Goal: Task Accomplishment & Management: Manage account settings

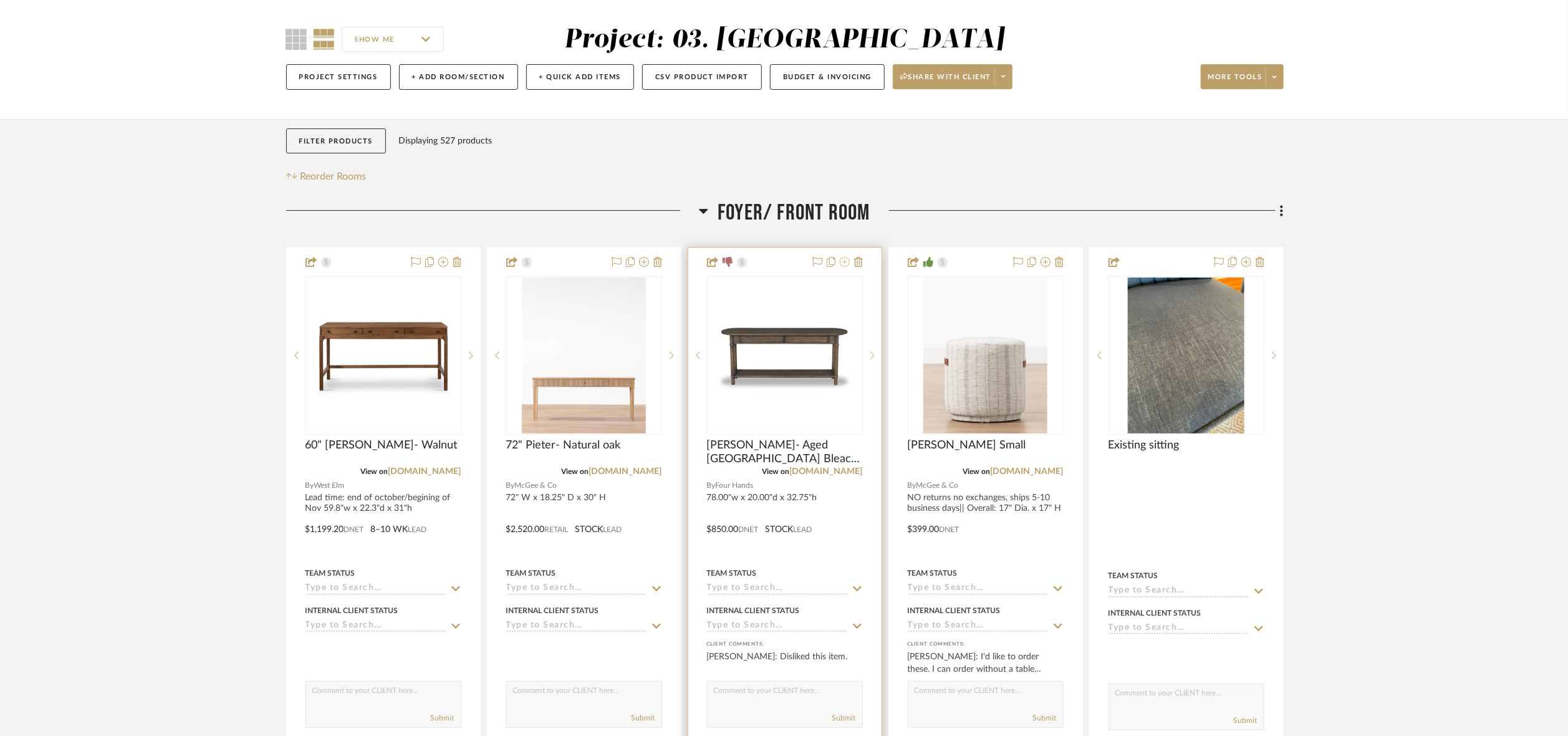
click at [843, 261] on icon at bounding box center [845, 262] width 10 height 10
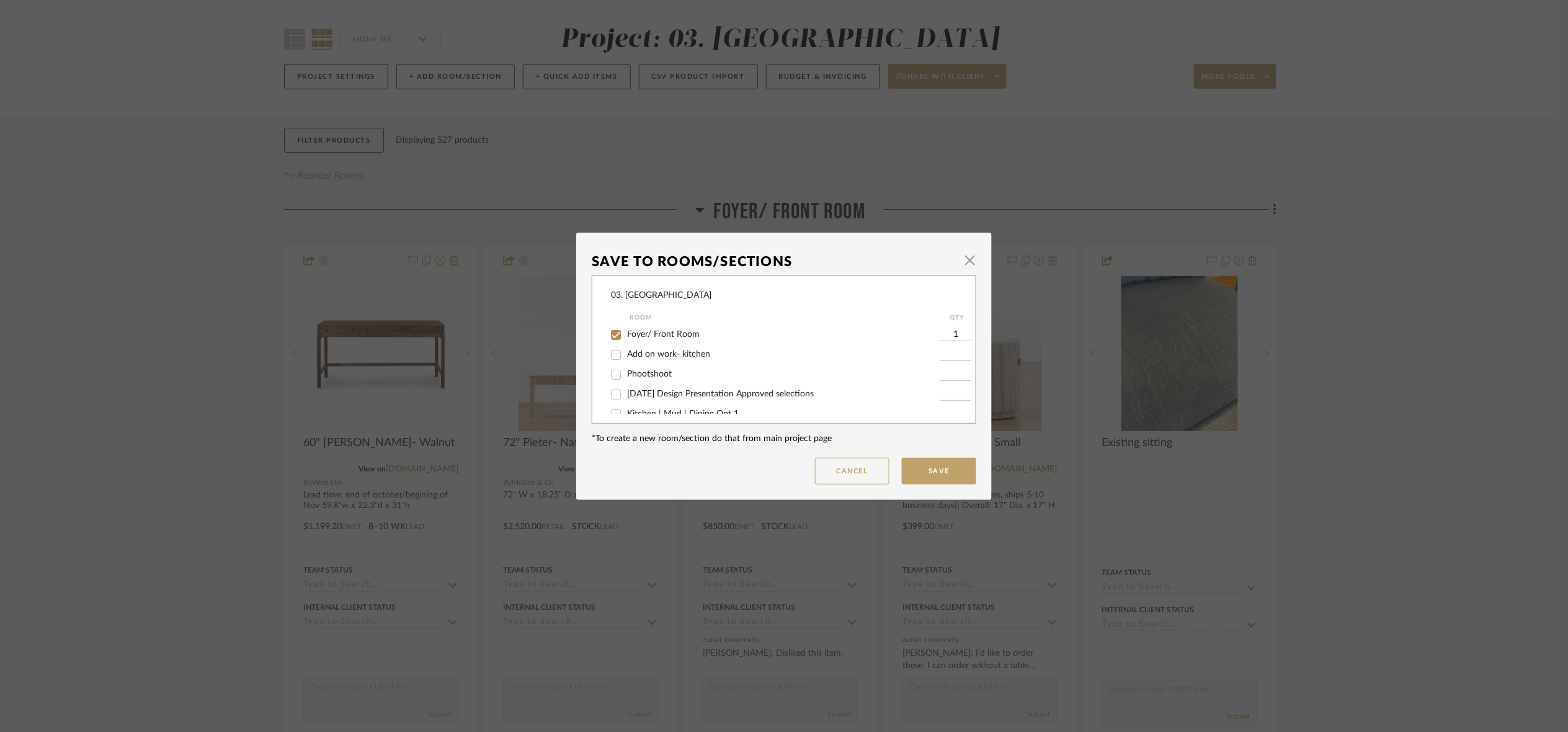
click at [655, 332] on span "Foyer/ Front Room" at bounding box center [663, 335] width 72 height 8
click at [626, 332] on input "Foyer/ Front Room" at bounding box center [615, 335] width 20 height 20
checkbox input "false"
click at [647, 403] on span "Will NOT use" at bounding box center [653, 402] width 52 height 8
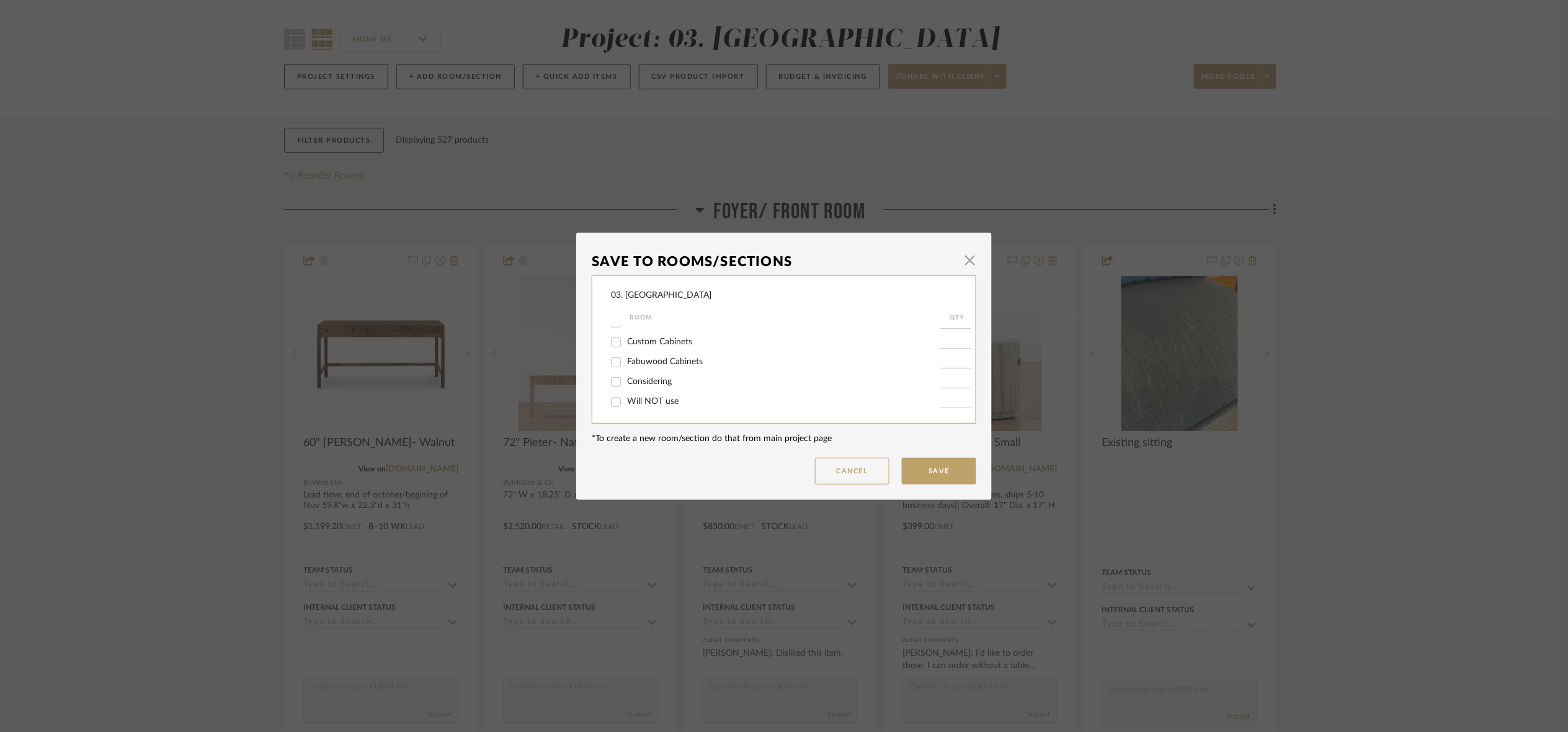
click at [626, 403] on input "Will NOT use" at bounding box center [615, 402] width 20 height 20
checkbox input "true"
type input "1"
click at [919, 468] on button "Save" at bounding box center [939, 470] width 75 height 26
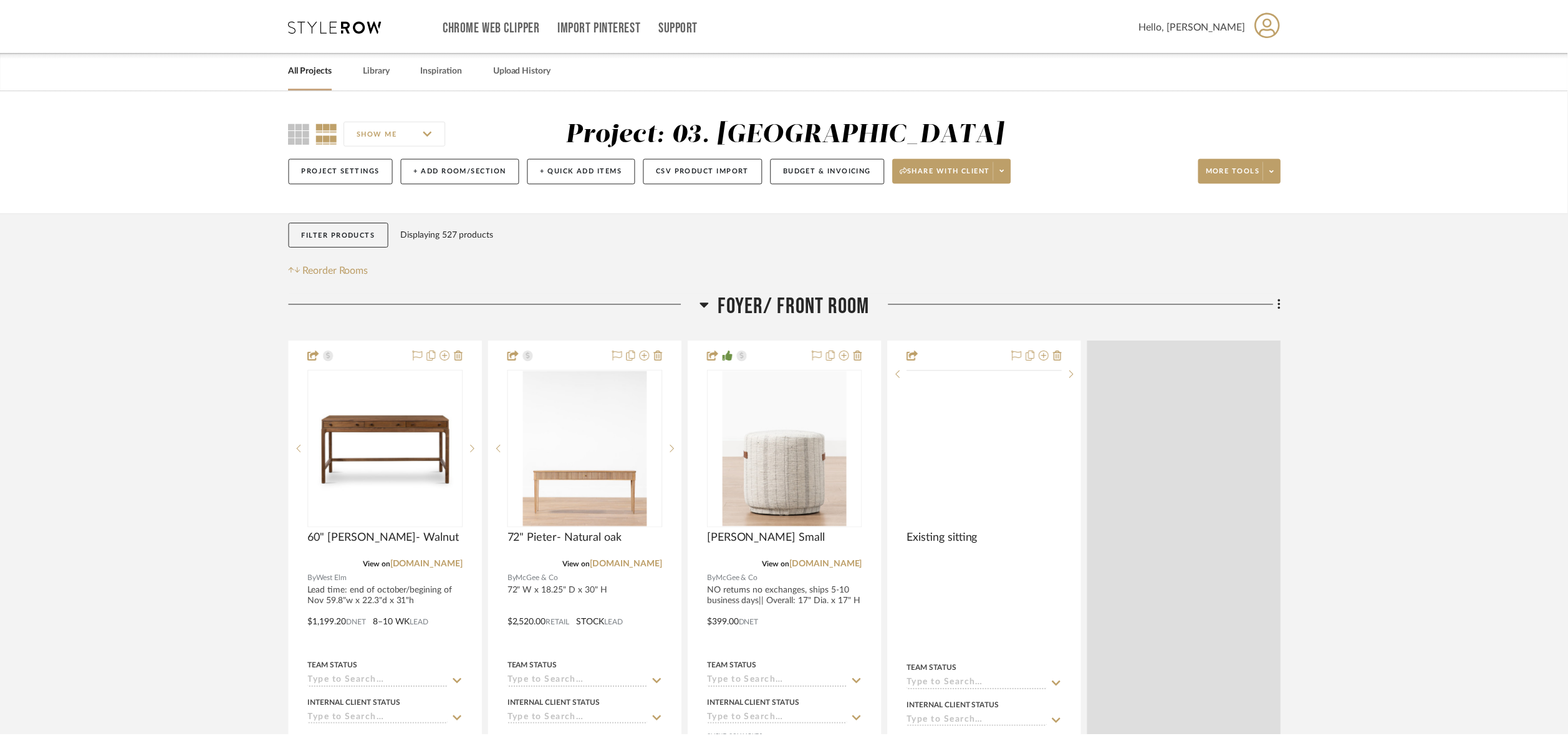
scroll to position [94, 0]
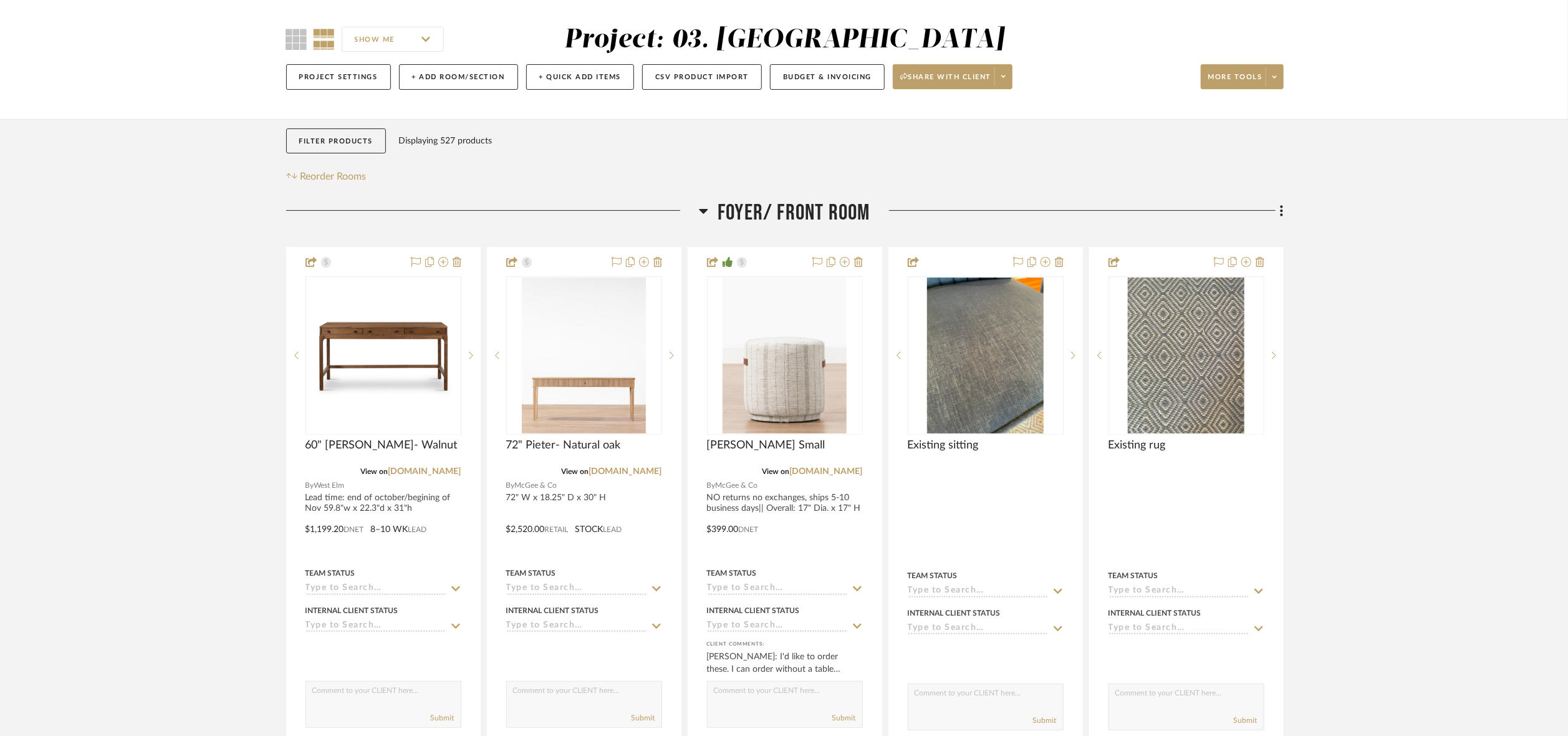
click at [788, 217] on span "Foyer/ Front Room" at bounding box center [794, 213] width 152 height 26
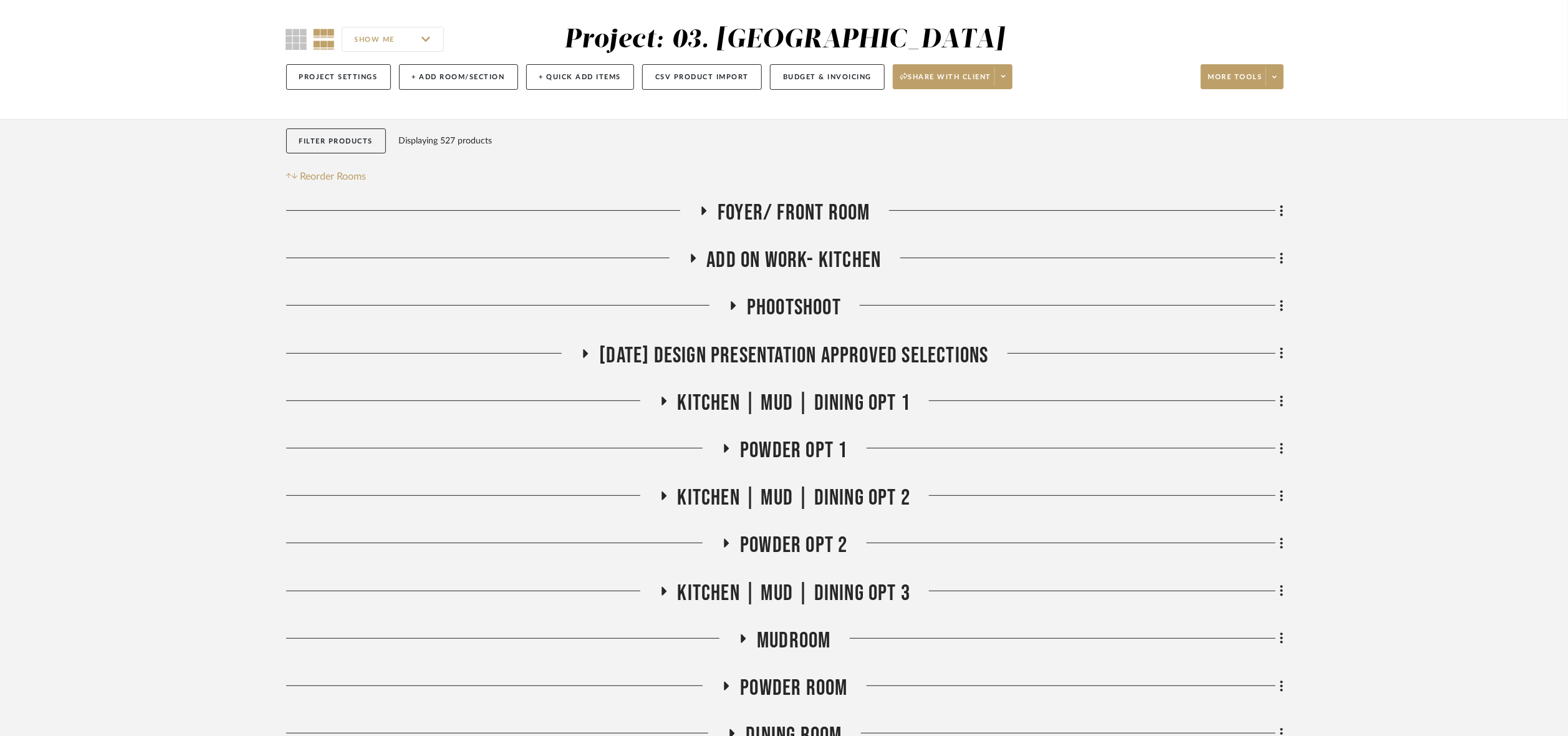
click at [813, 261] on span "Add on work- kitchen" at bounding box center [794, 260] width 175 height 26
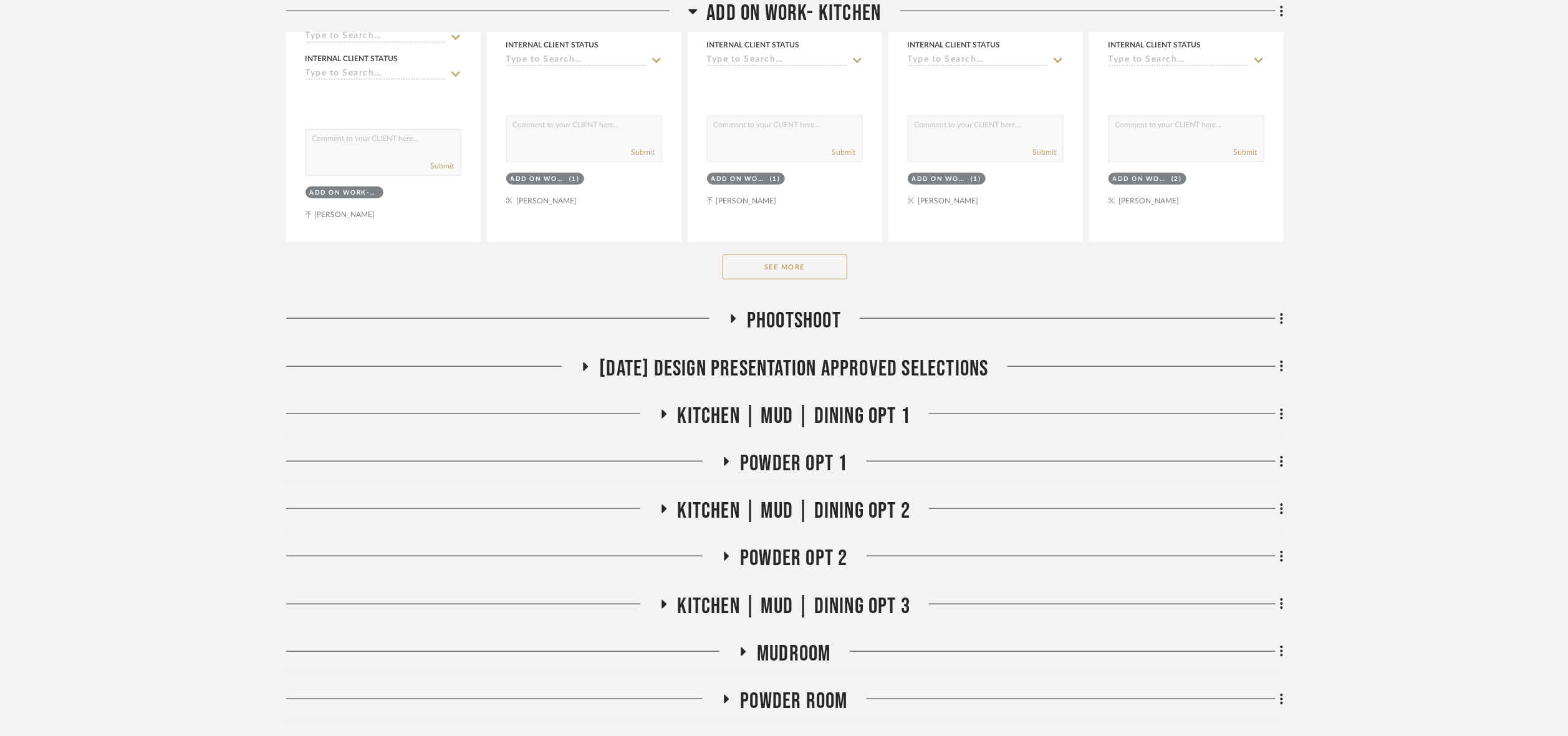
scroll to position [749, 0]
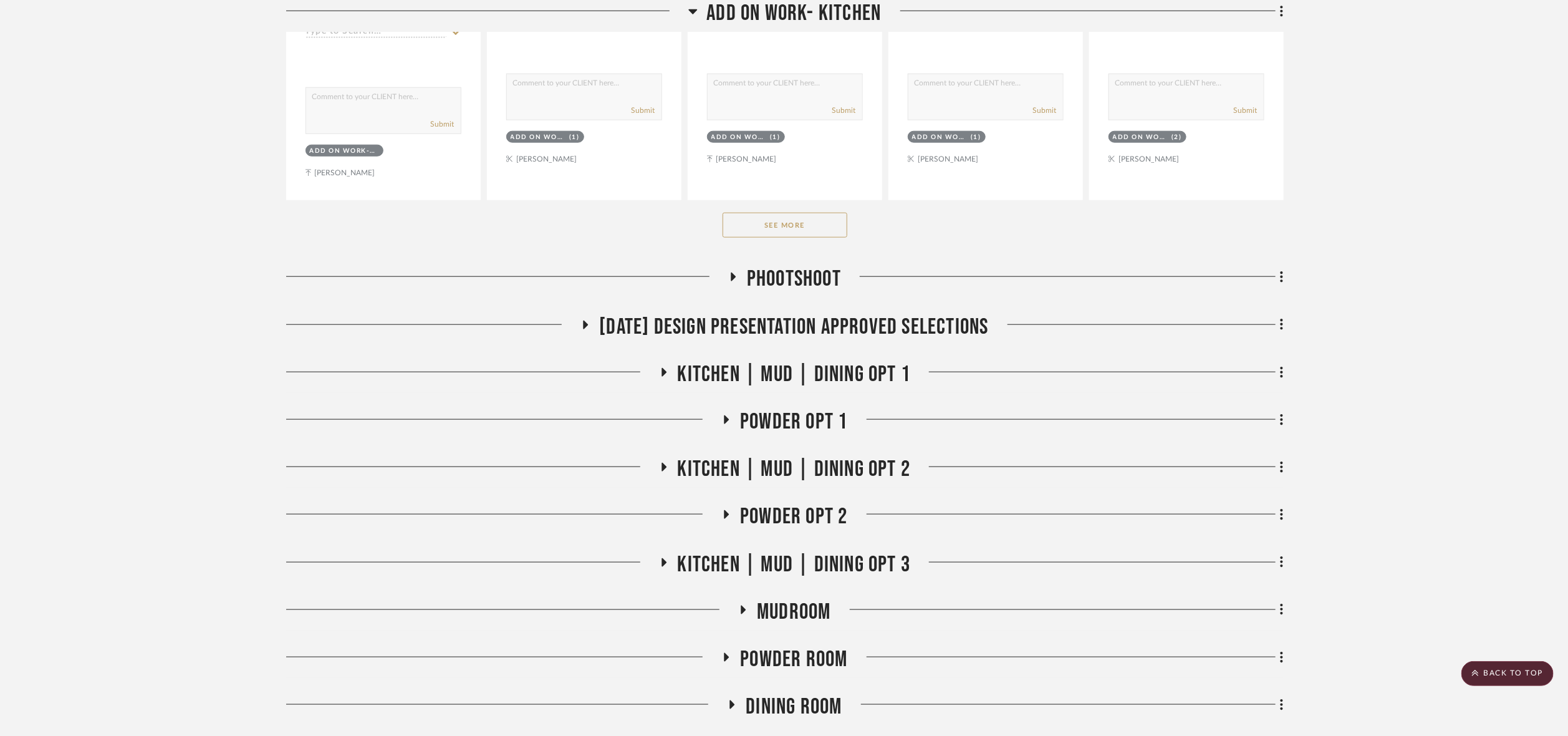
click at [813, 218] on button "See More" at bounding box center [785, 225] width 125 height 25
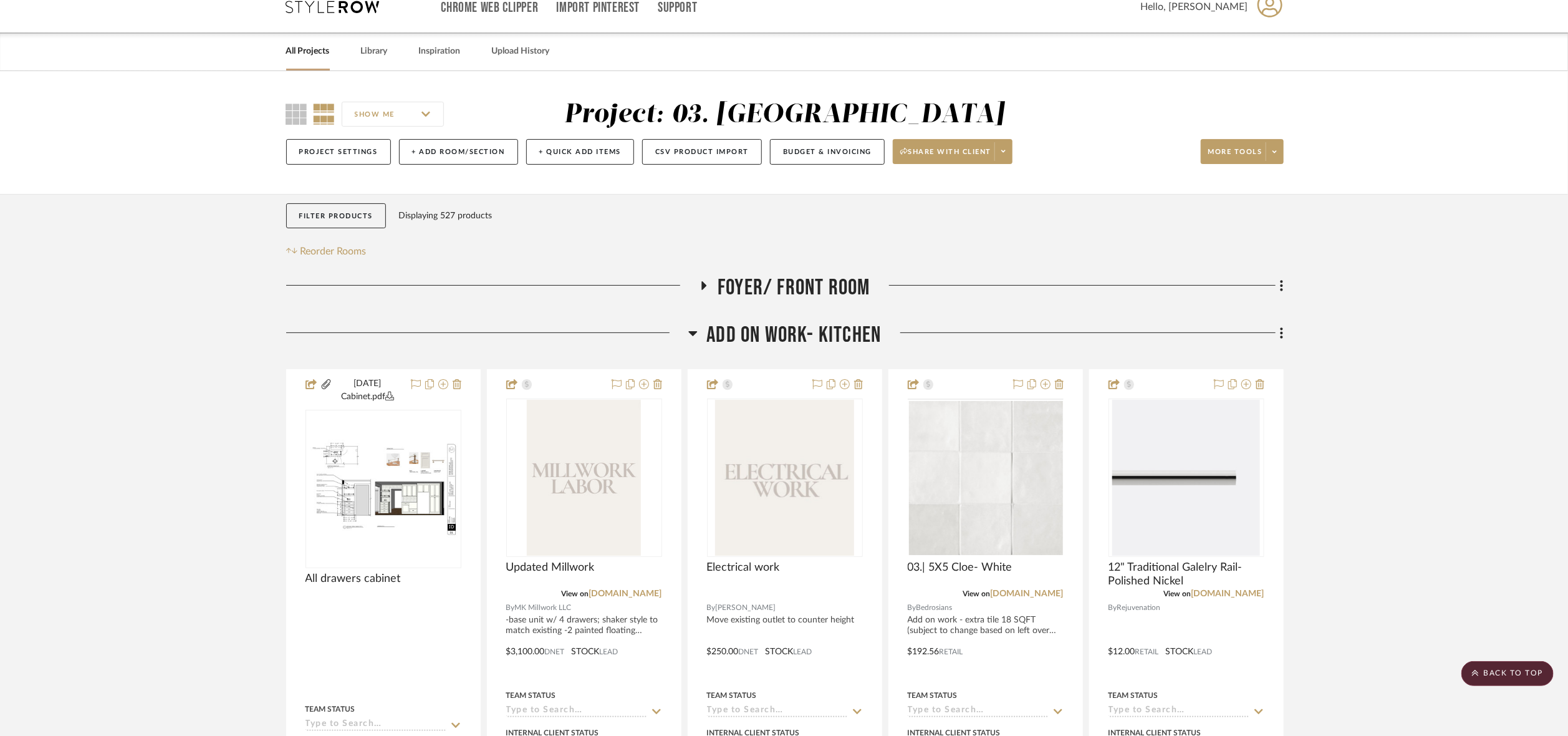
scroll to position [0, 0]
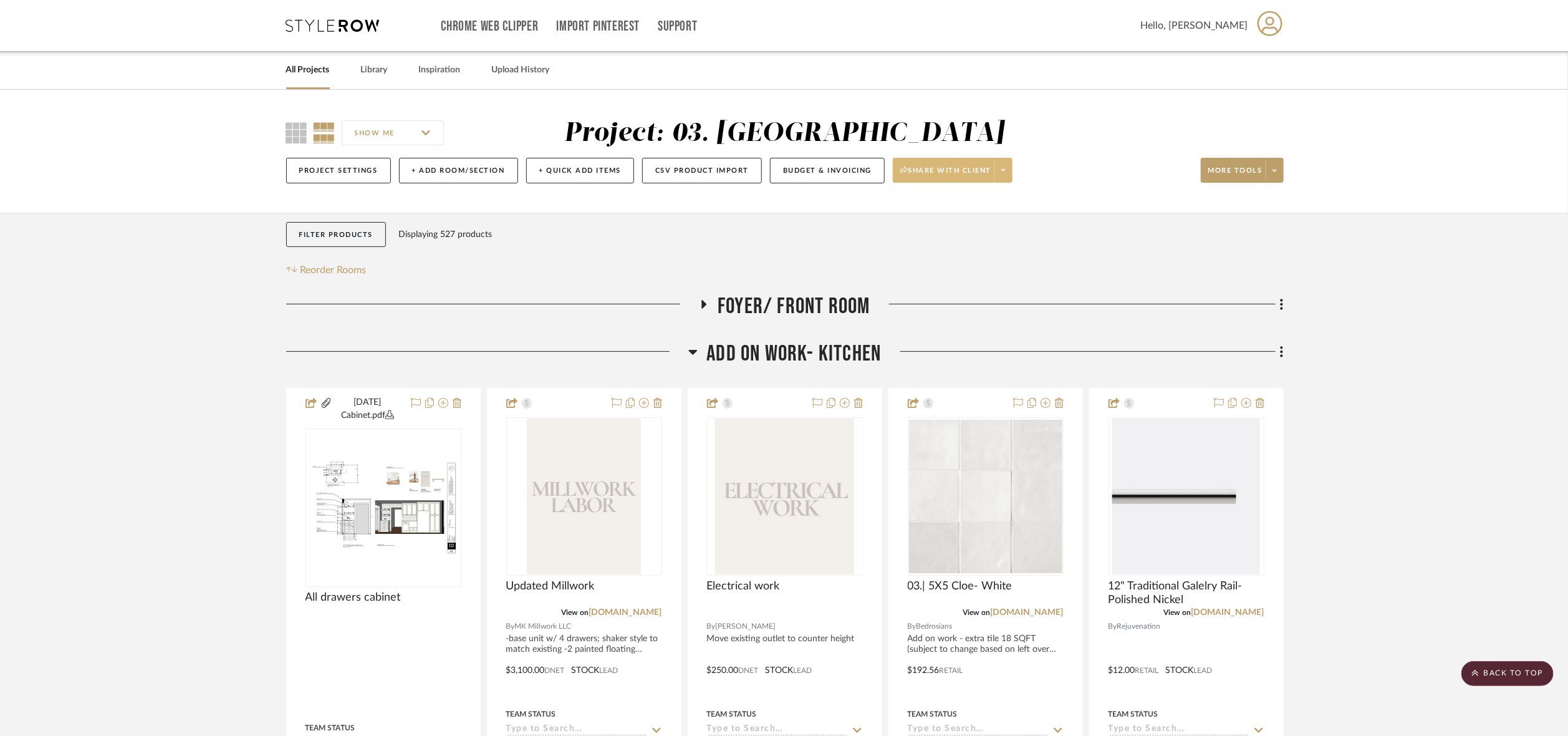
click at [918, 172] on span "Share with client" at bounding box center [946, 175] width 91 height 19
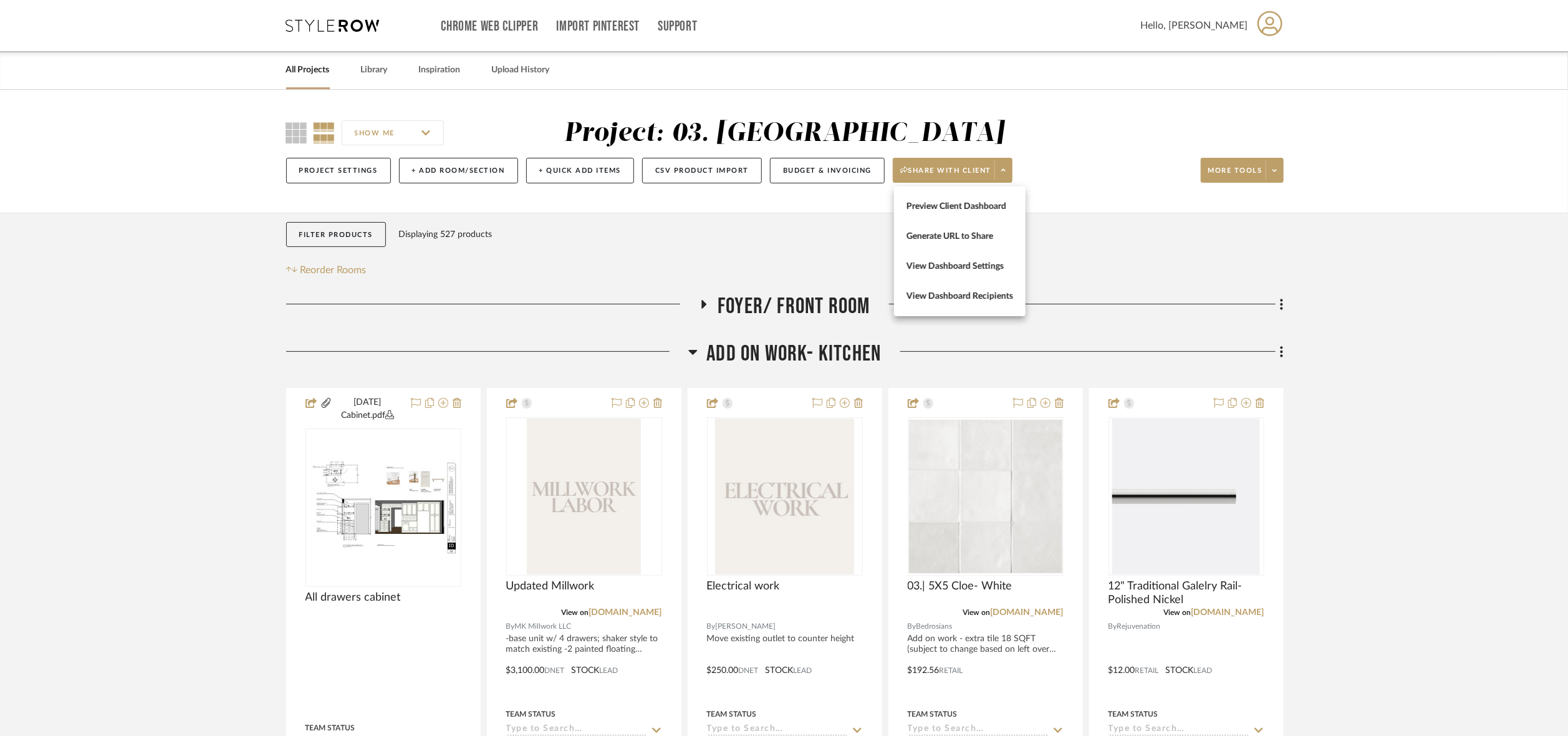
click at [957, 206] on span "Preview Client Dashboard" at bounding box center [959, 206] width 107 height 10
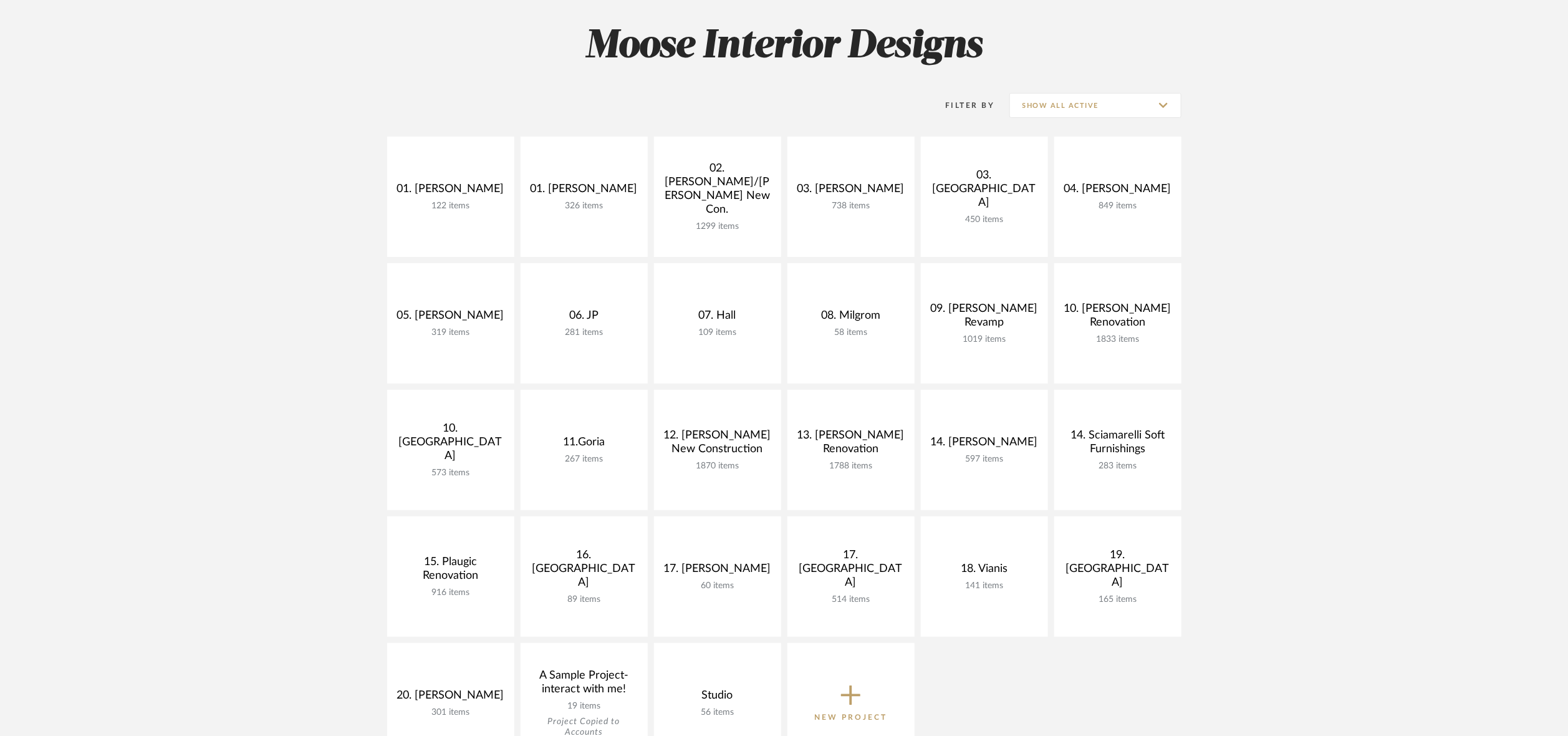
scroll to position [94, 0]
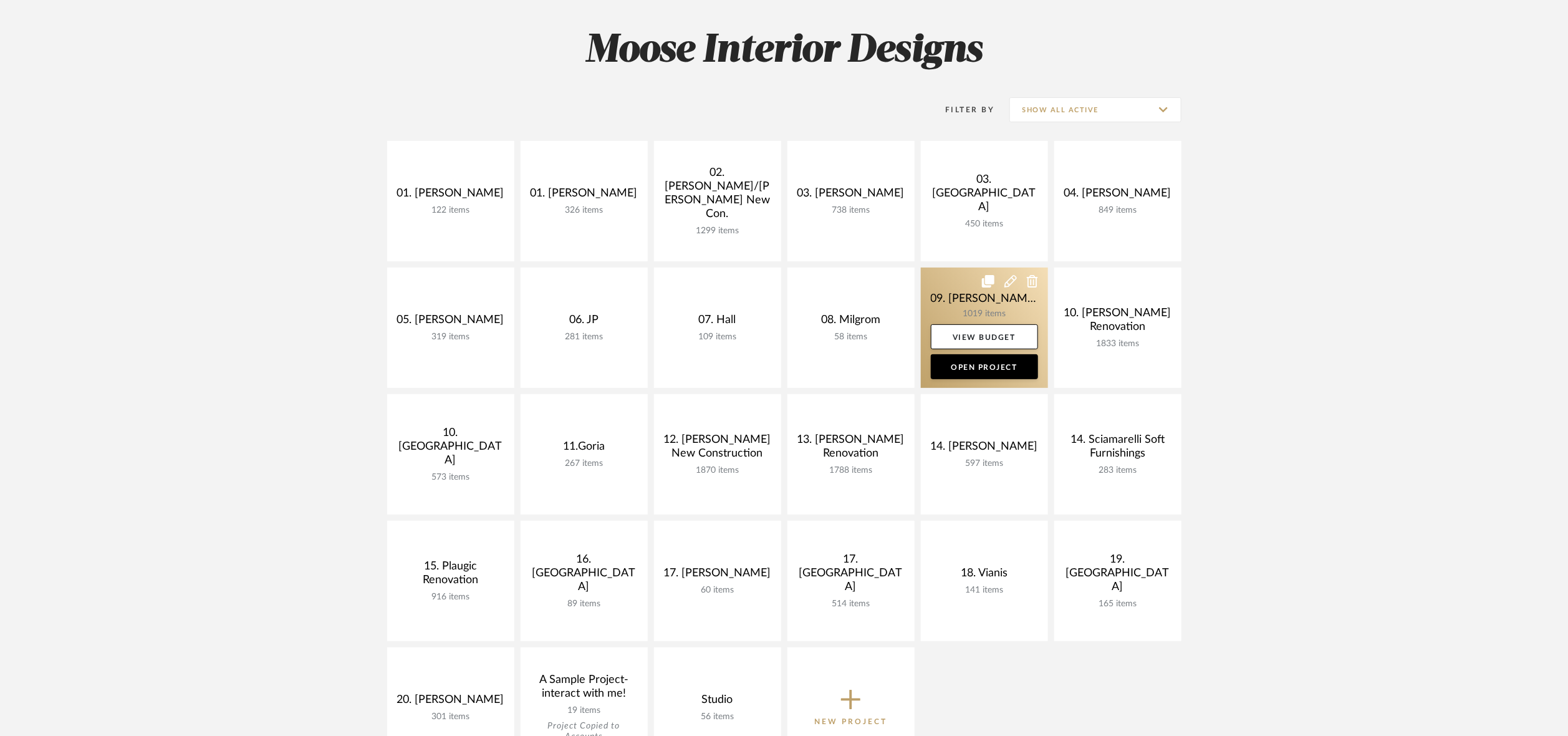
click at [944, 301] on link at bounding box center [984, 327] width 127 height 120
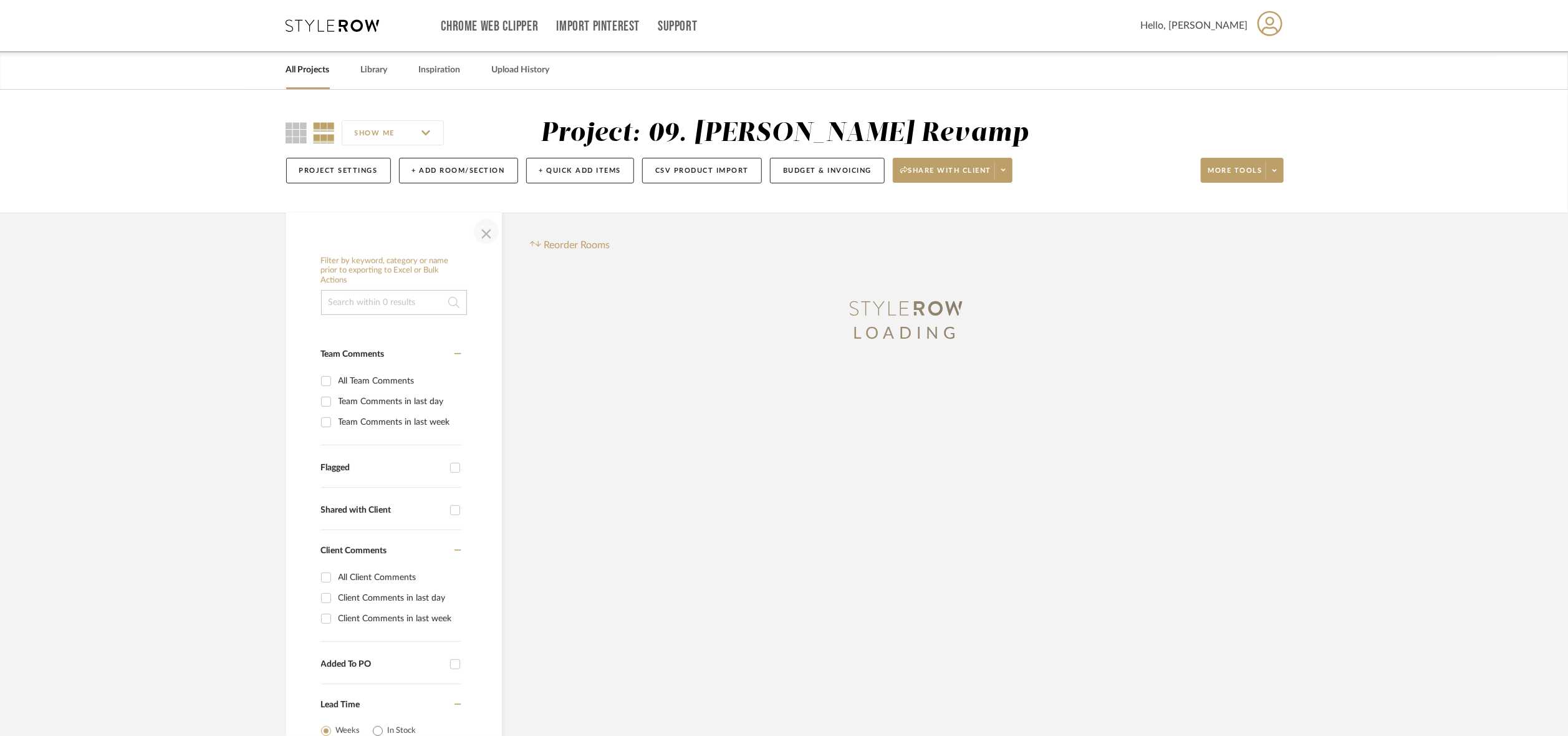
click at [483, 232] on span "button" at bounding box center [486, 231] width 30 height 30
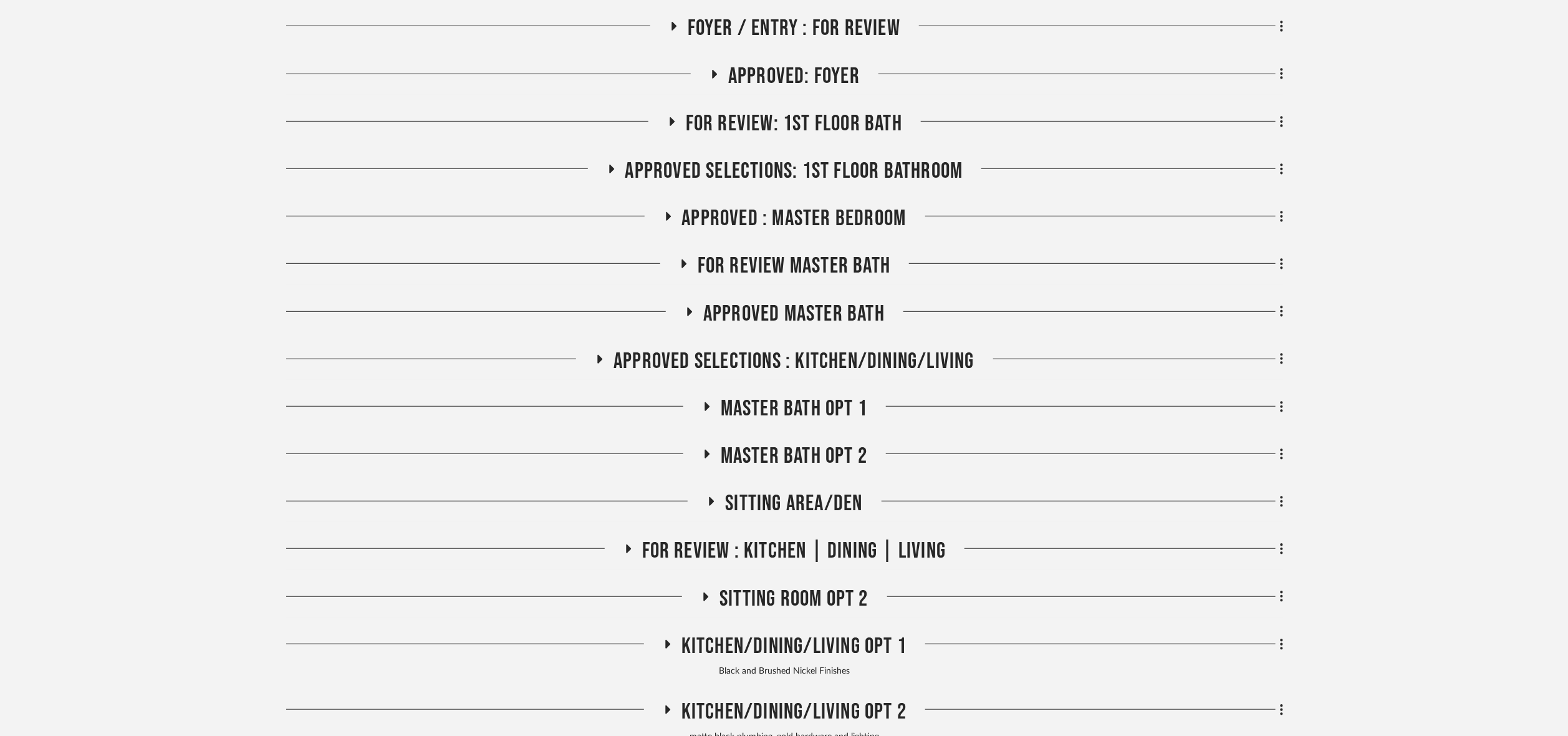
scroll to position [374, 0]
click at [812, 219] on span "APPROVED : Master Bedroom" at bounding box center [794, 217] width 224 height 26
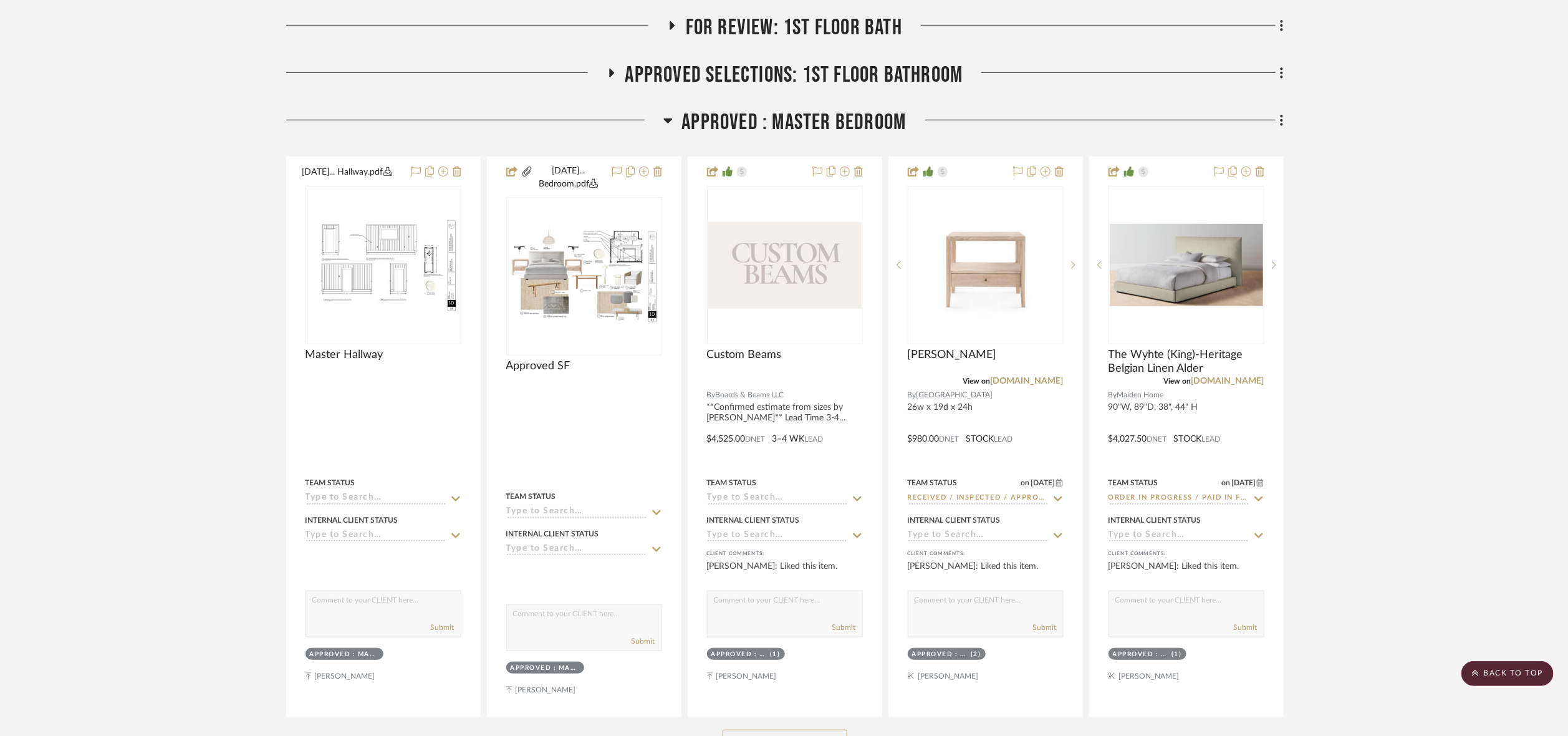
scroll to position [936, 0]
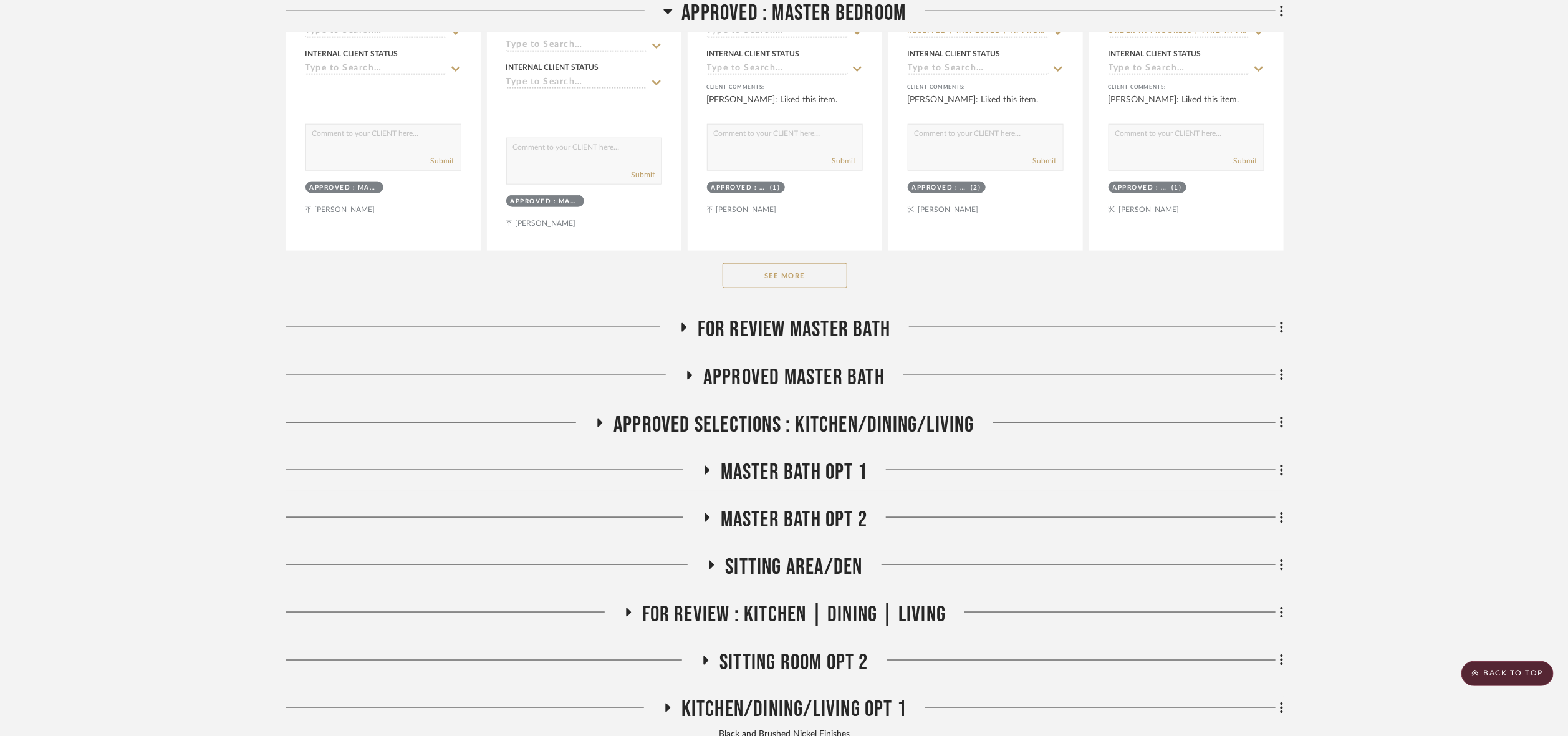
click at [751, 276] on button "See More" at bounding box center [785, 275] width 125 height 25
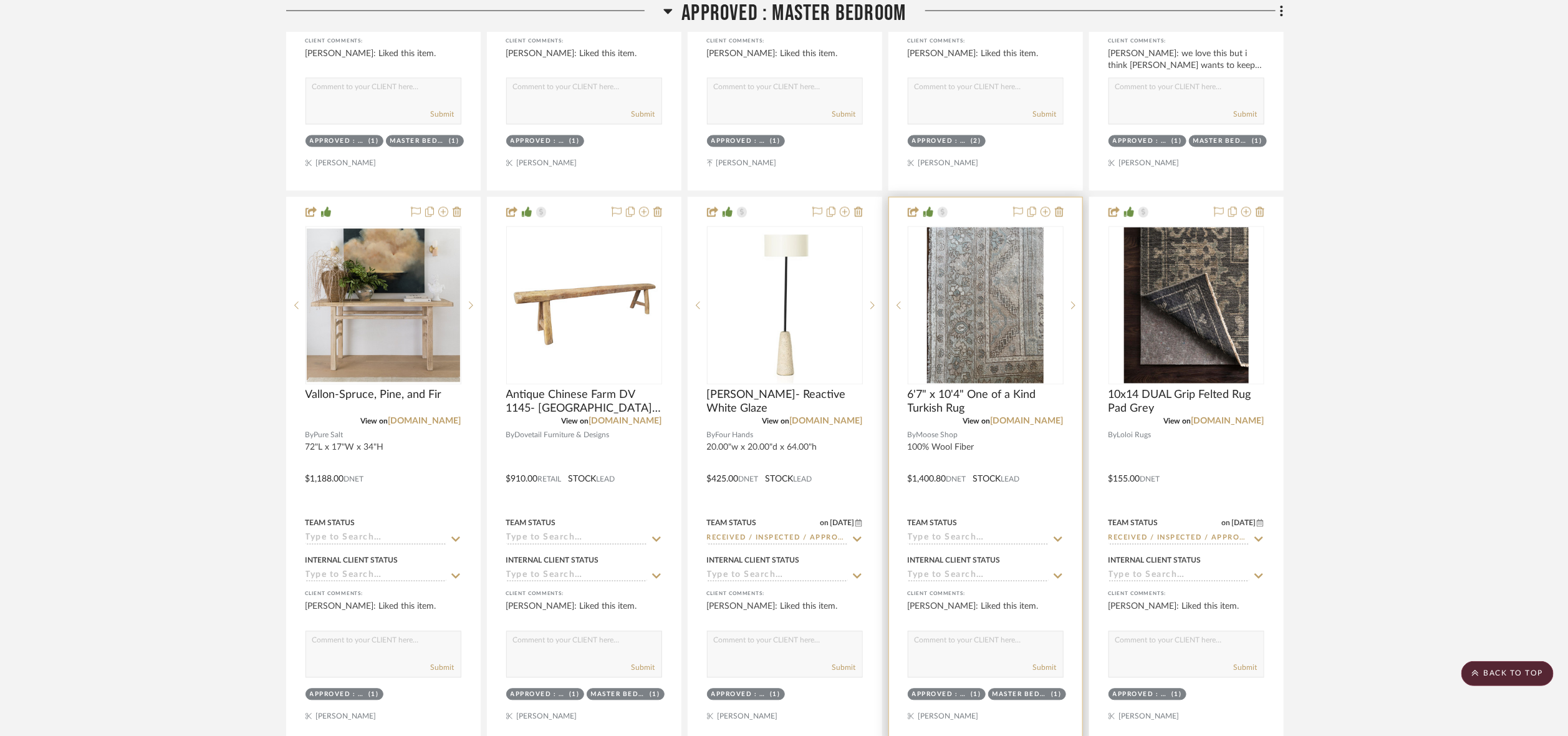
scroll to position [1684, 0]
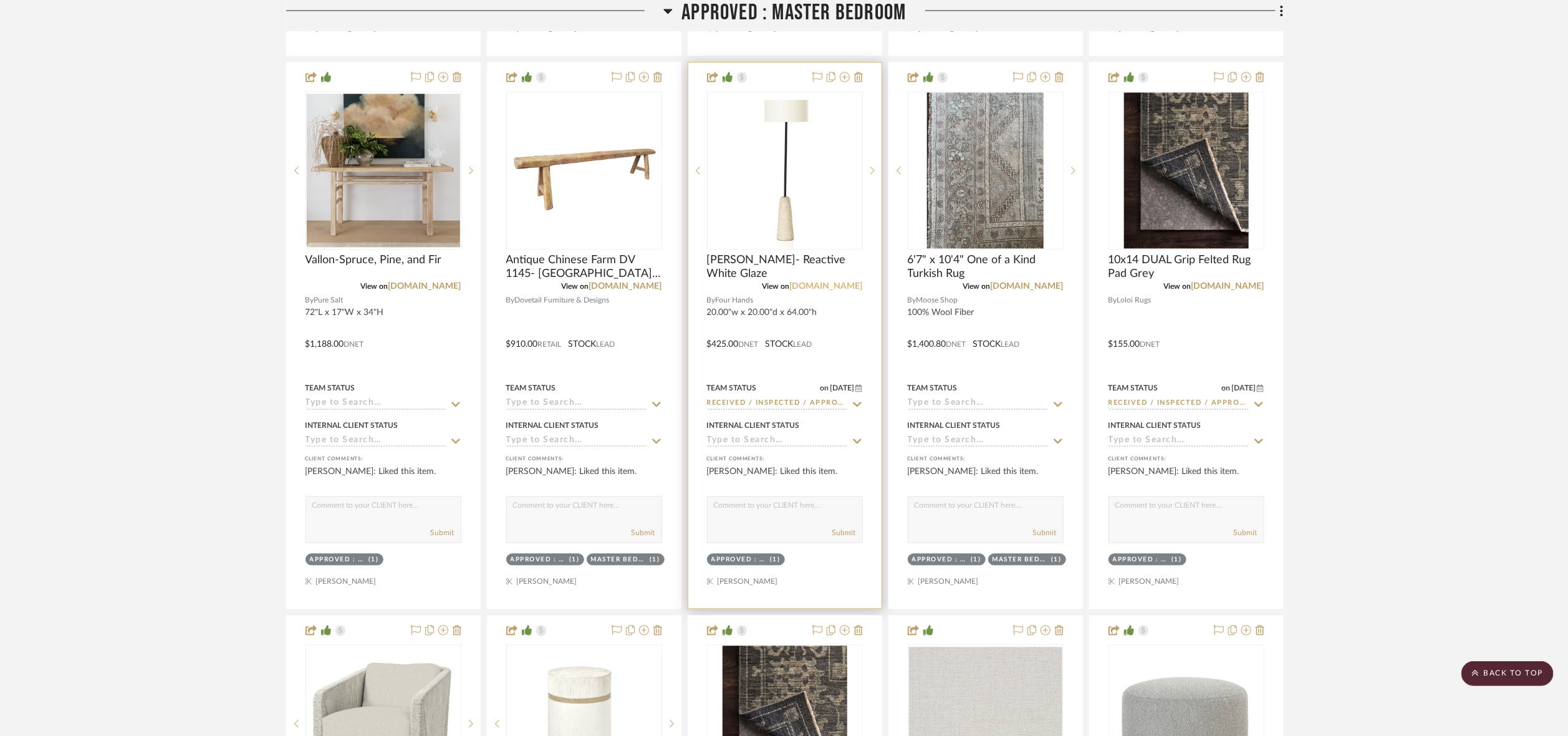
click at [834, 287] on link "marketplace.fourhands.com" at bounding box center [826, 286] width 73 height 9
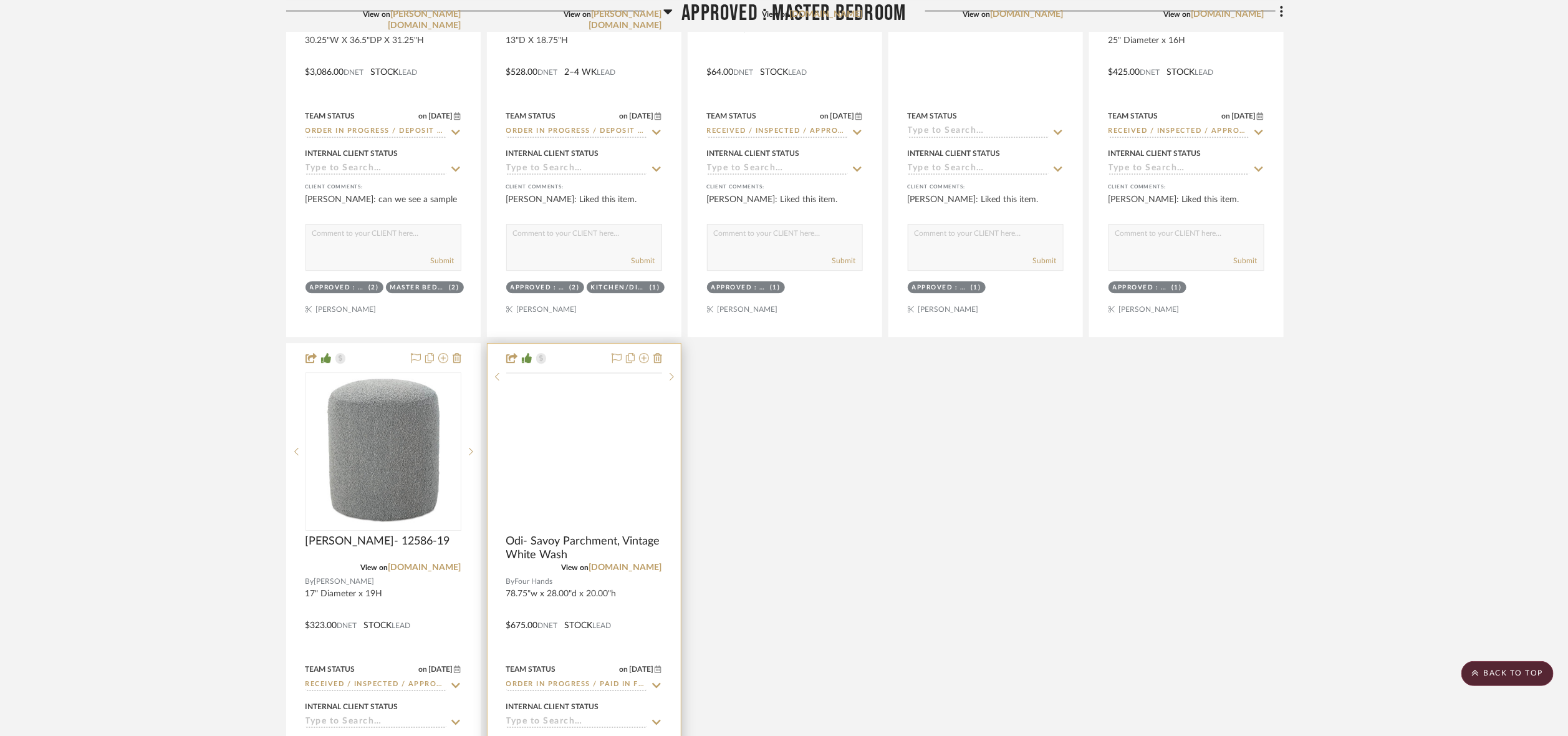
scroll to position [2526, 0]
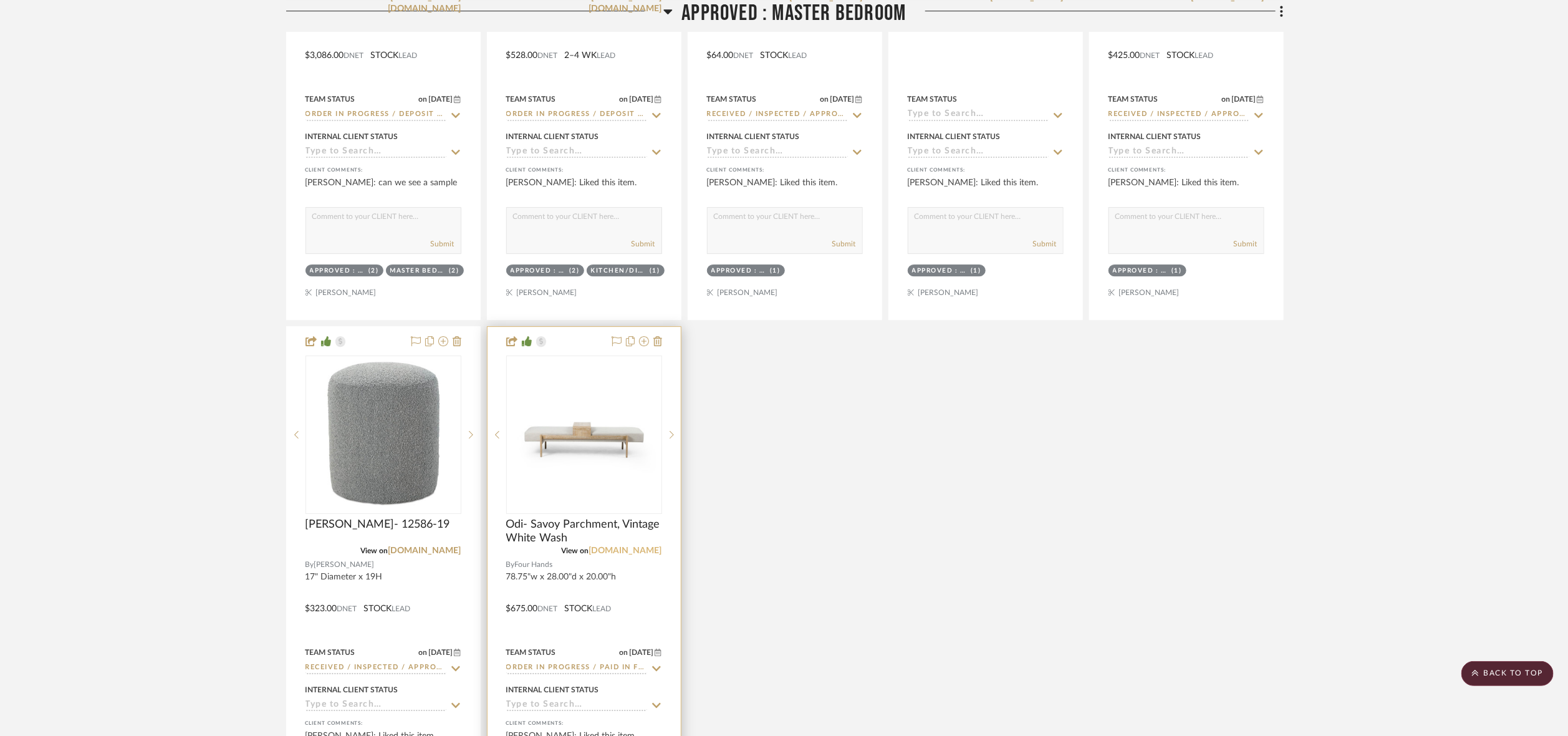
click at [631, 554] on link "fourhands.com" at bounding box center [625, 551] width 73 height 9
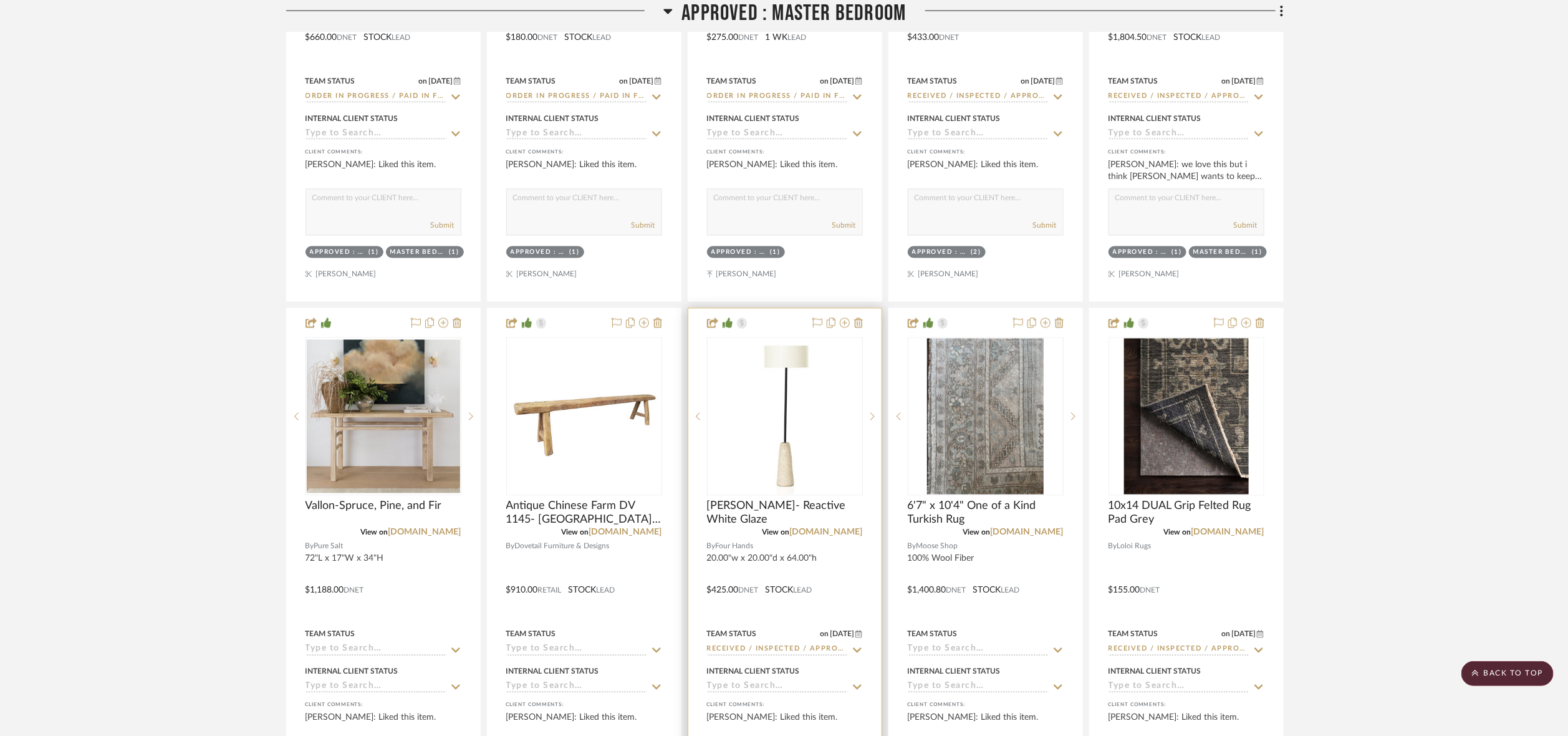
scroll to position [1404, 0]
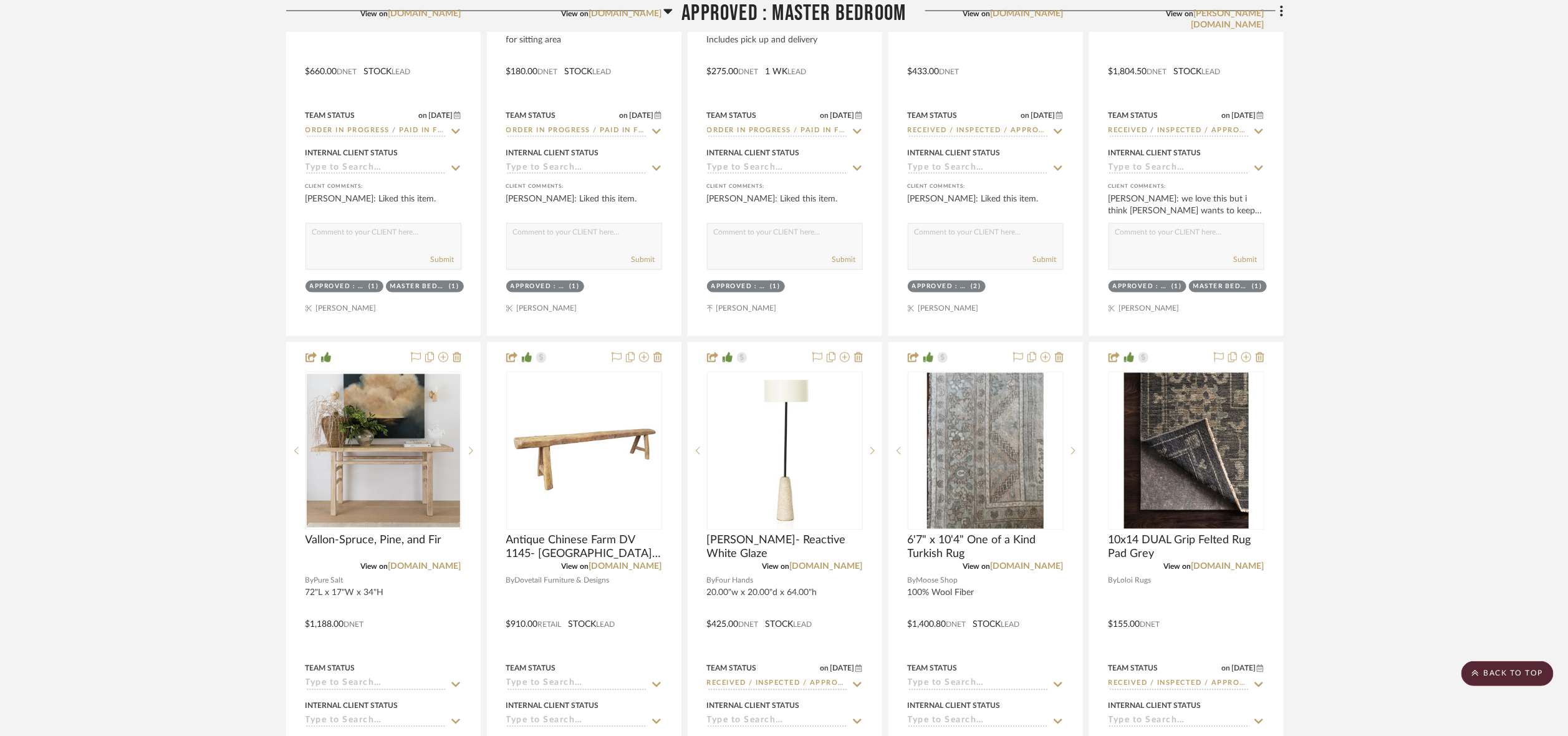
click at [831, 1] on span "APPROVED : Master Bedroom" at bounding box center [794, 13] width 224 height 26
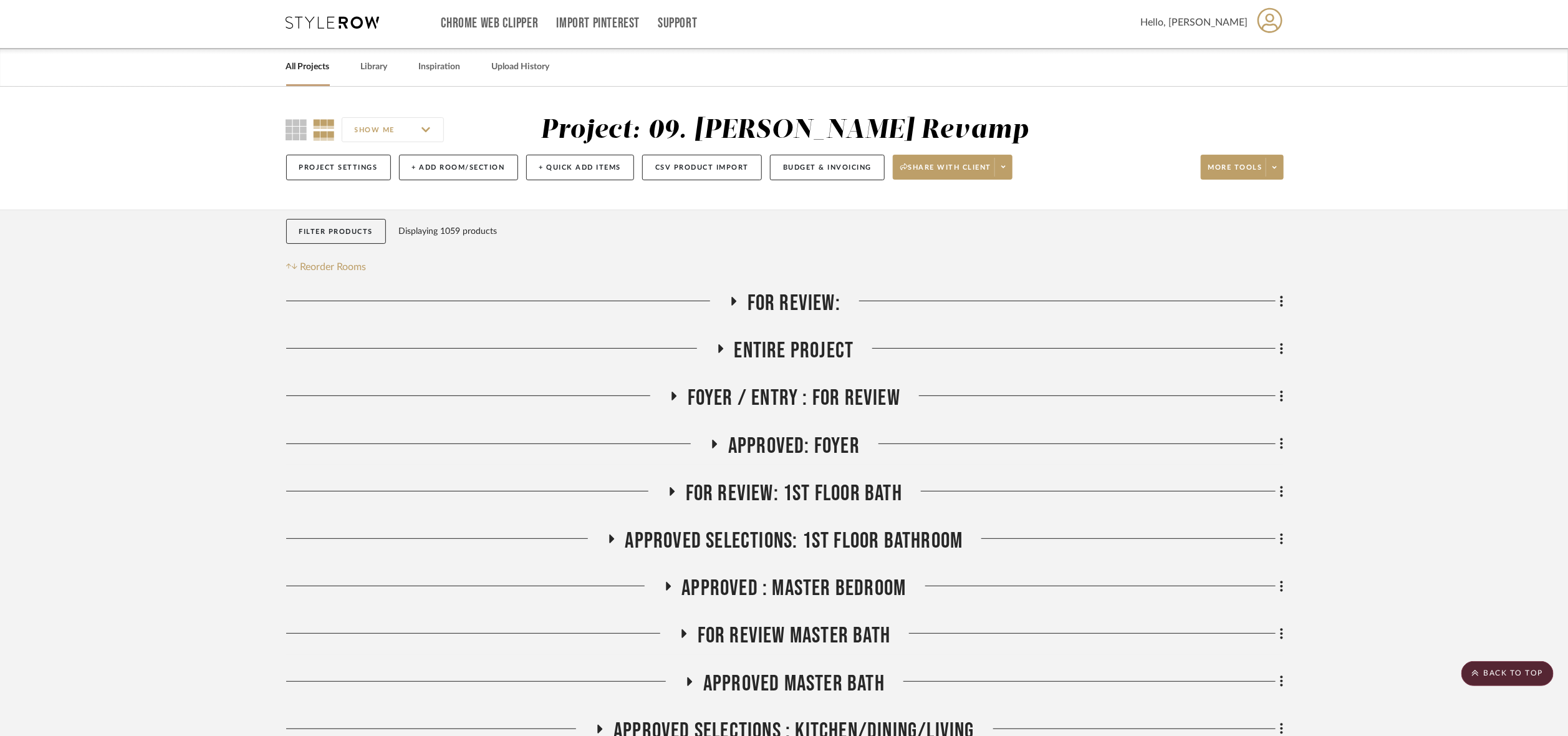
scroll to position [0, 0]
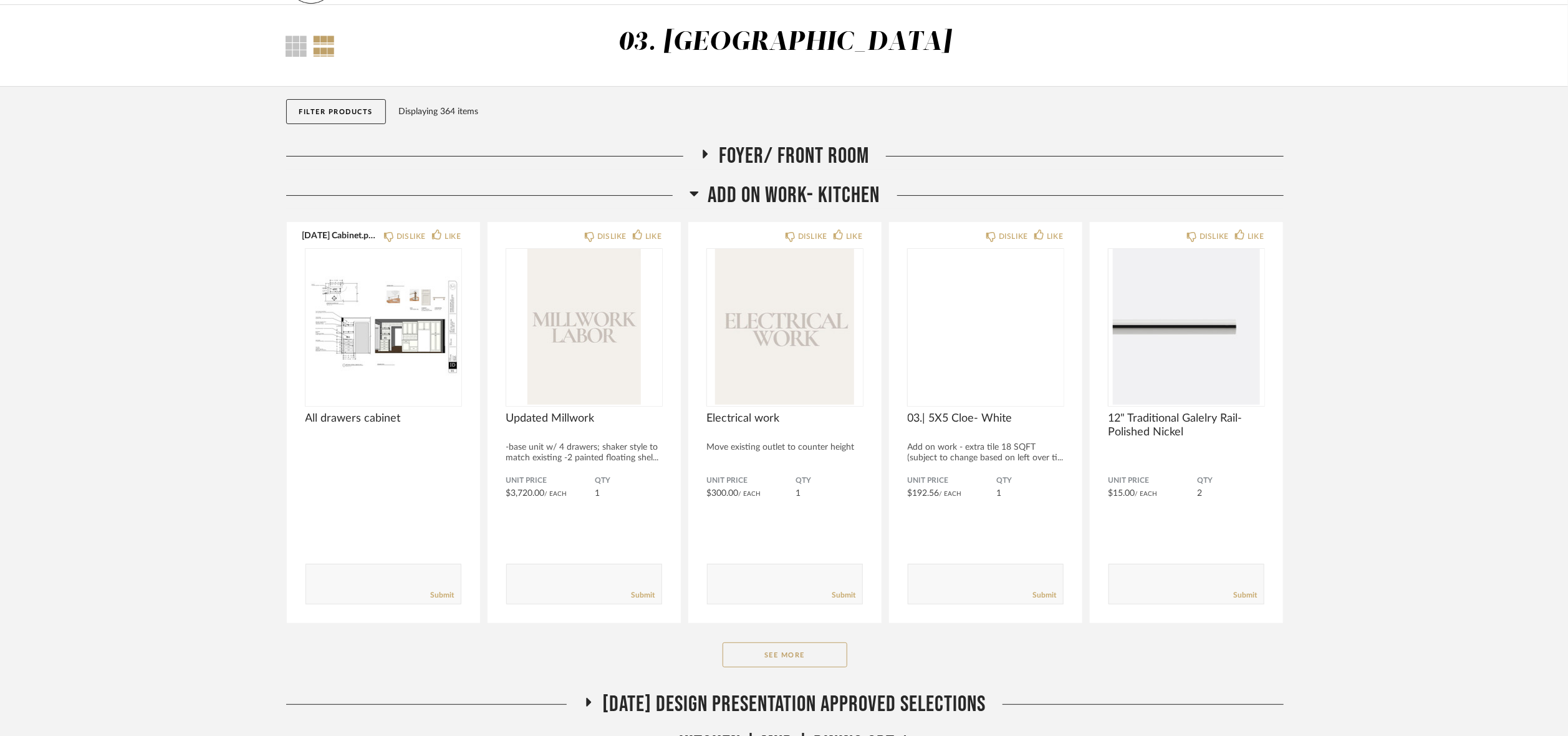
scroll to position [187, 0]
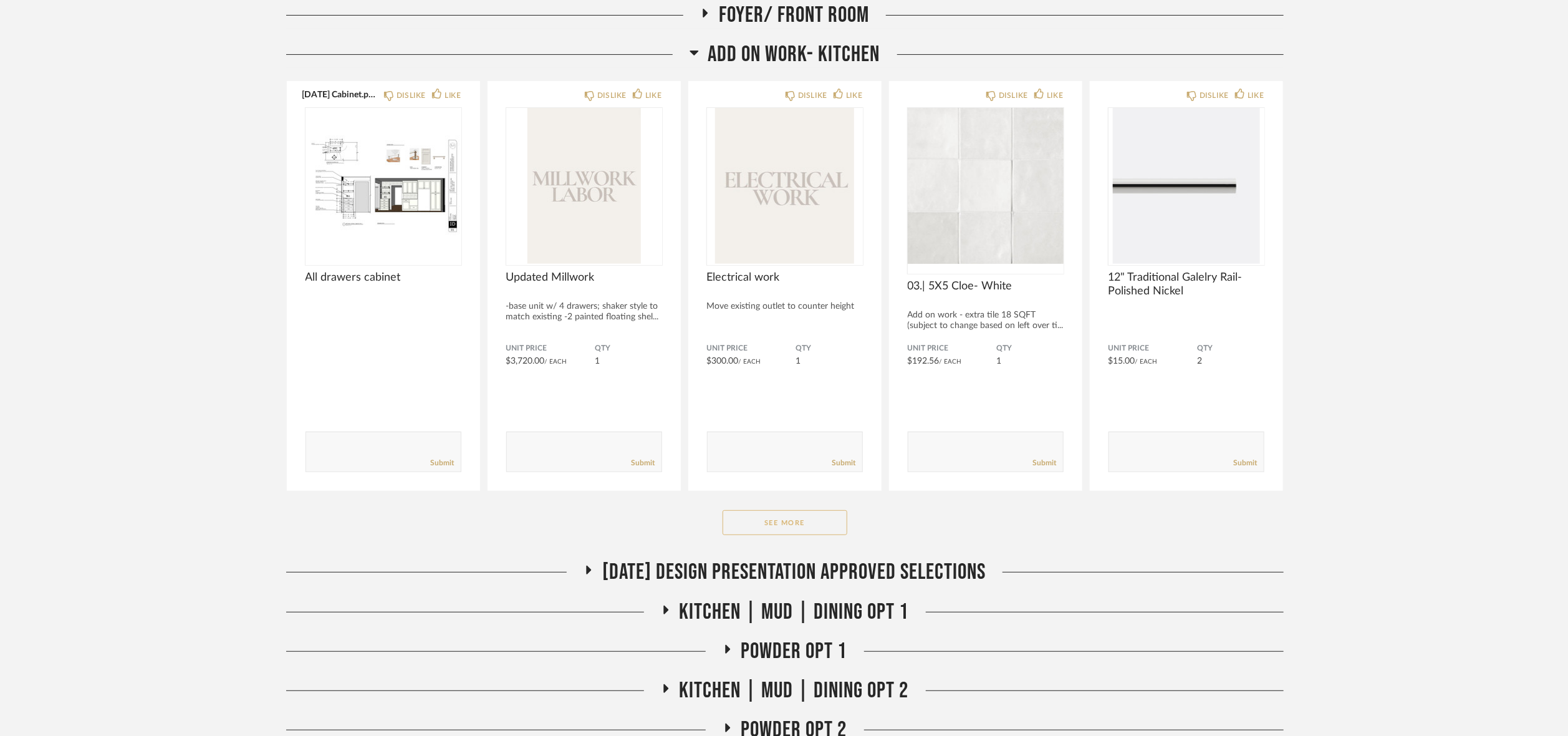
click at [787, 514] on button "See More" at bounding box center [785, 523] width 125 height 25
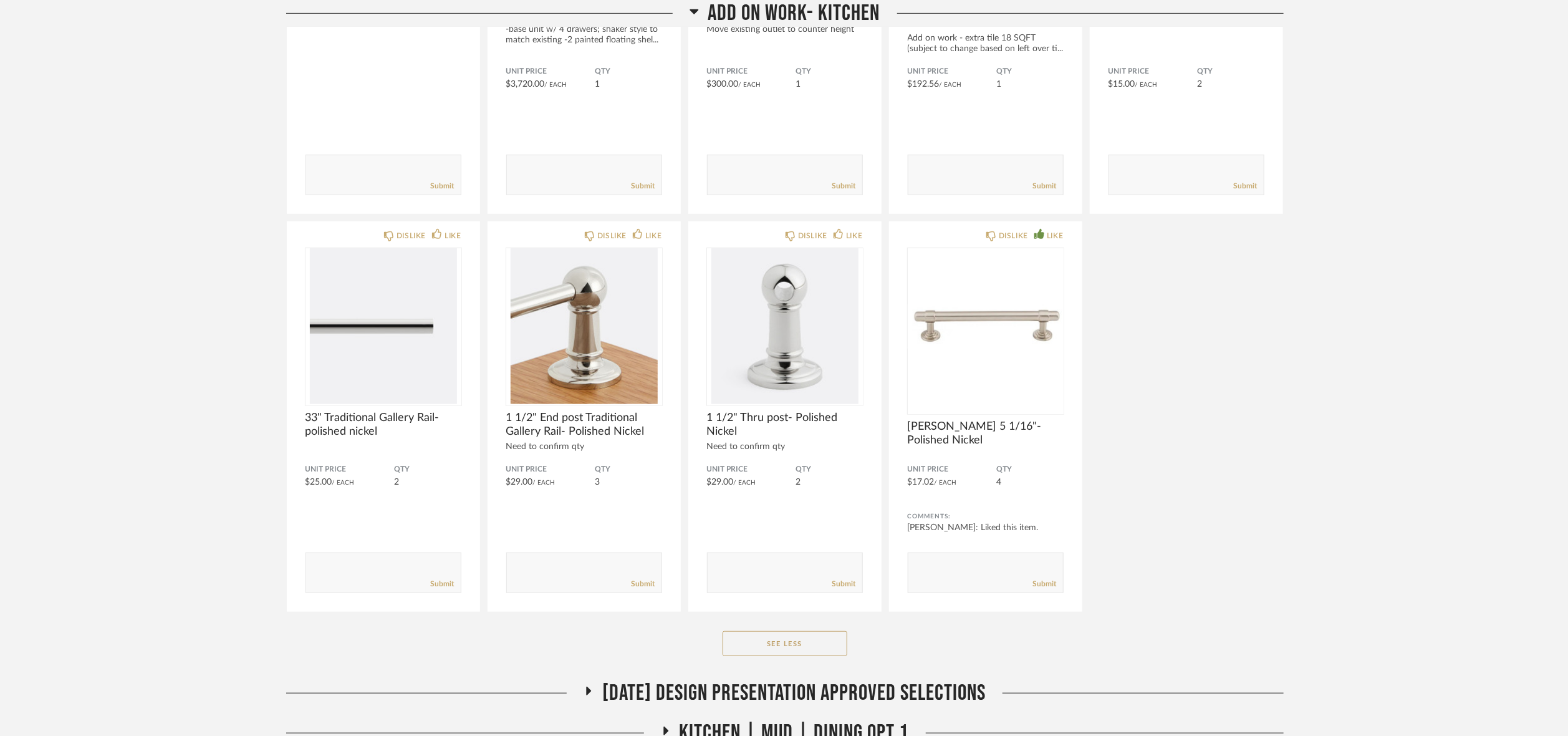
scroll to position [468, 0]
